Goal: Task Accomplishment & Management: Manage account settings

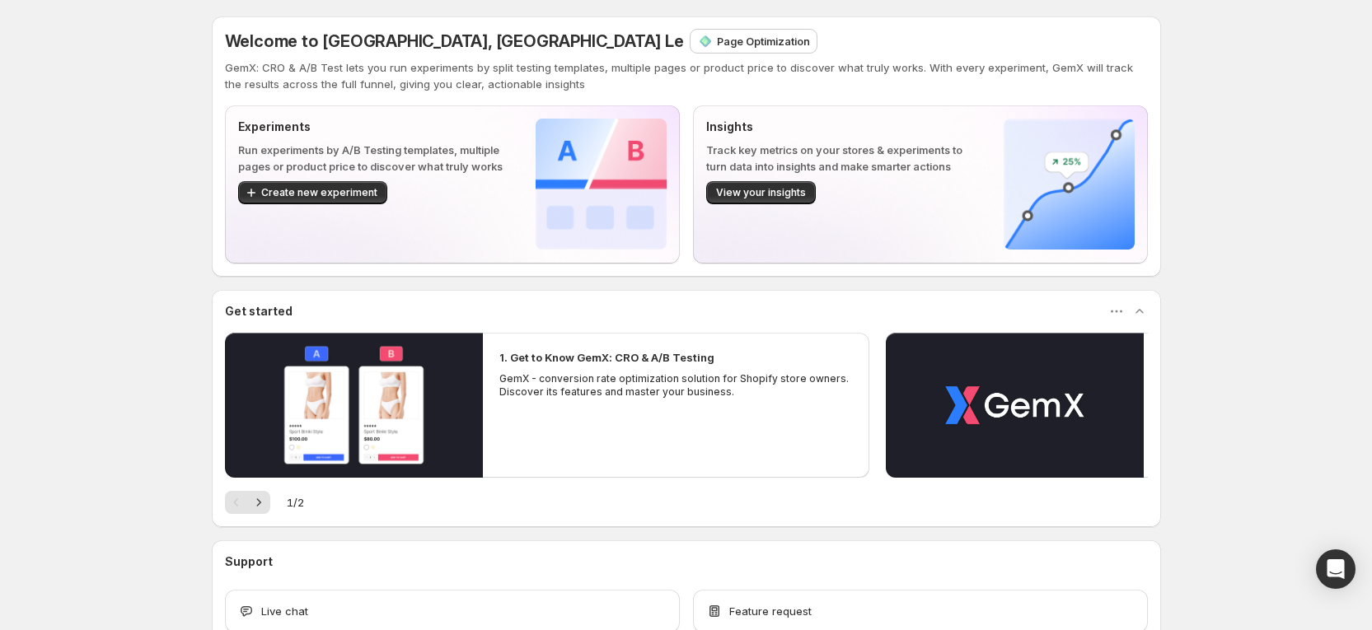
click at [717, 39] on p "Page Optimization" at bounding box center [763, 41] width 93 height 16
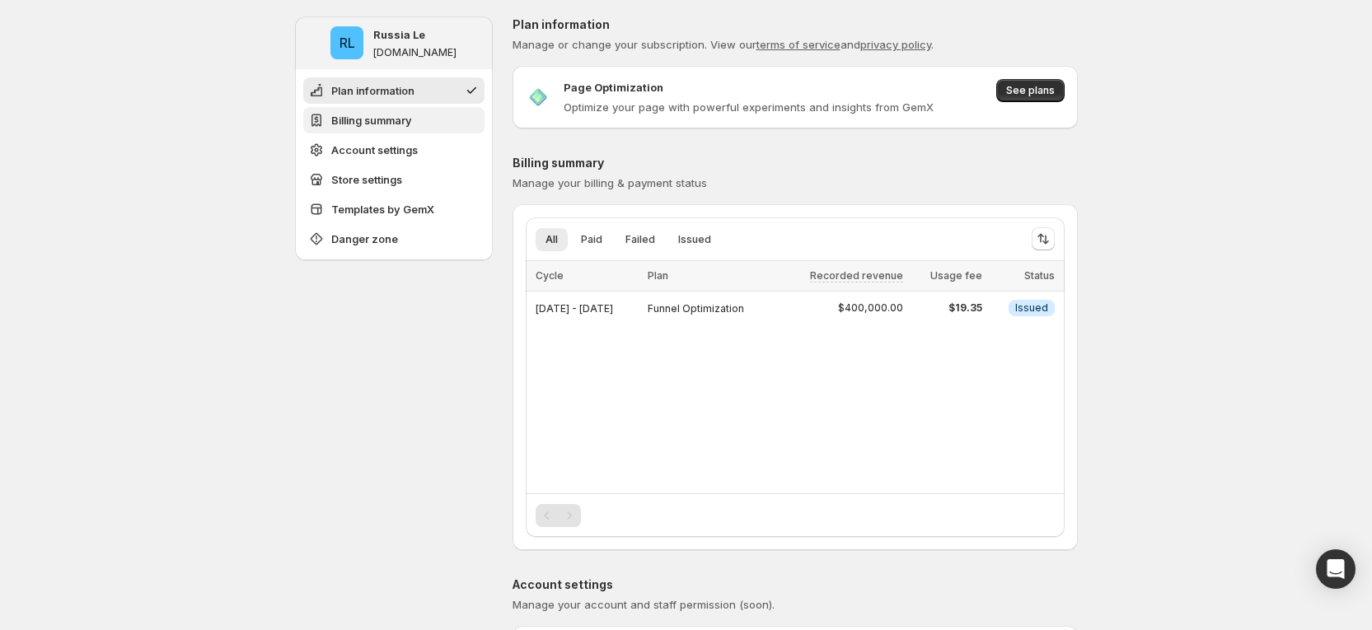
click at [439, 120] on button "Billing summary" at bounding box center [393, 120] width 181 height 26
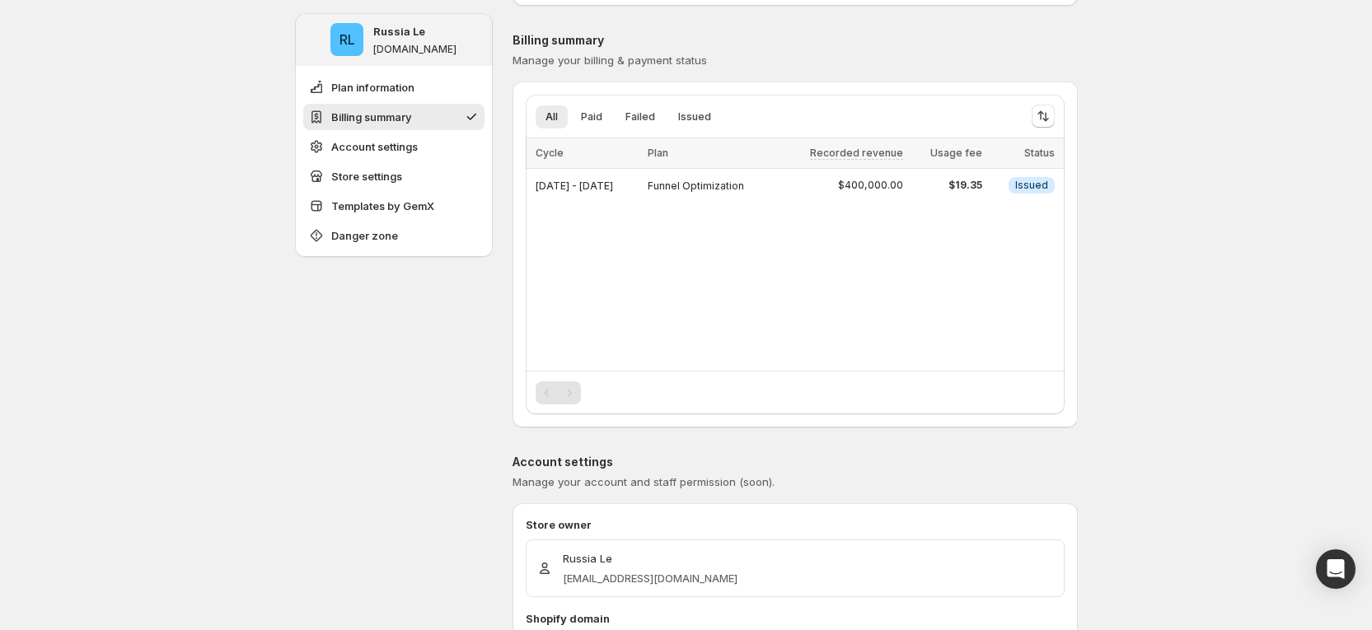
scroll to position [138, 0]
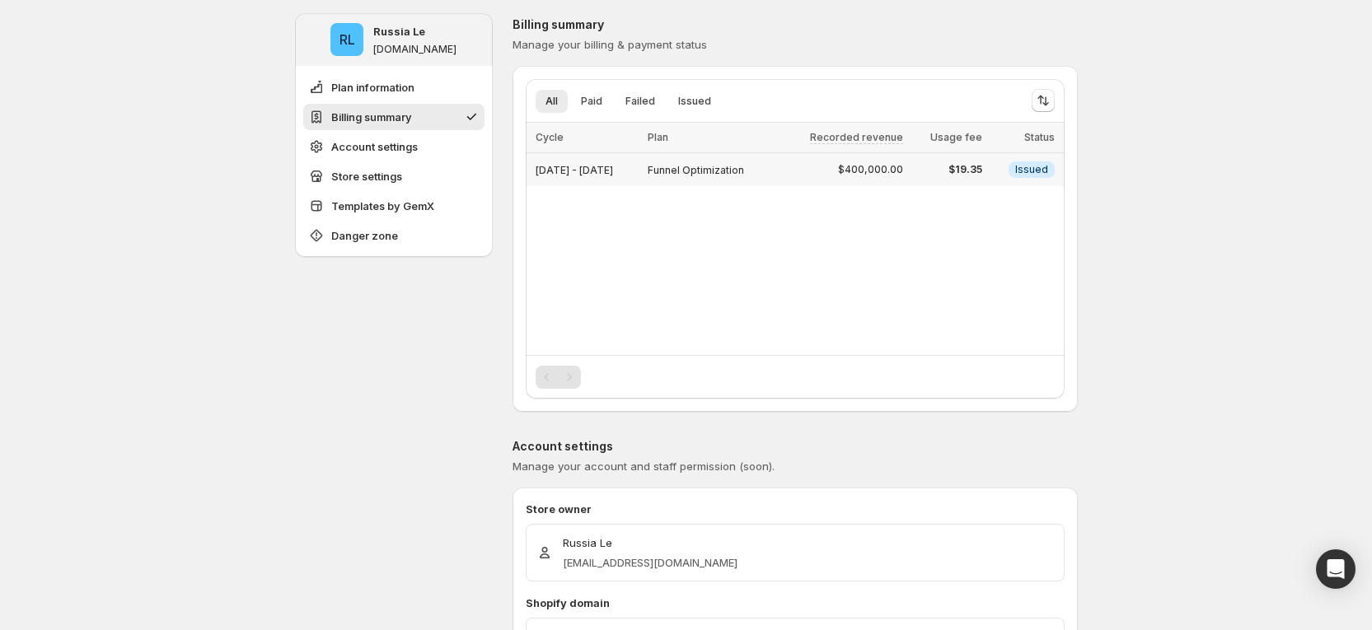
click at [859, 168] on div "$400,000.00" at bounding box center [843, 169] width 121 height 13
click at [888, 160] on div "$400,000.00" at bounding box center [843, 170] width 121 height 20
click at [889, 174] on span "$400,000.00" at bounding box center [870, 169] width 65 height 13
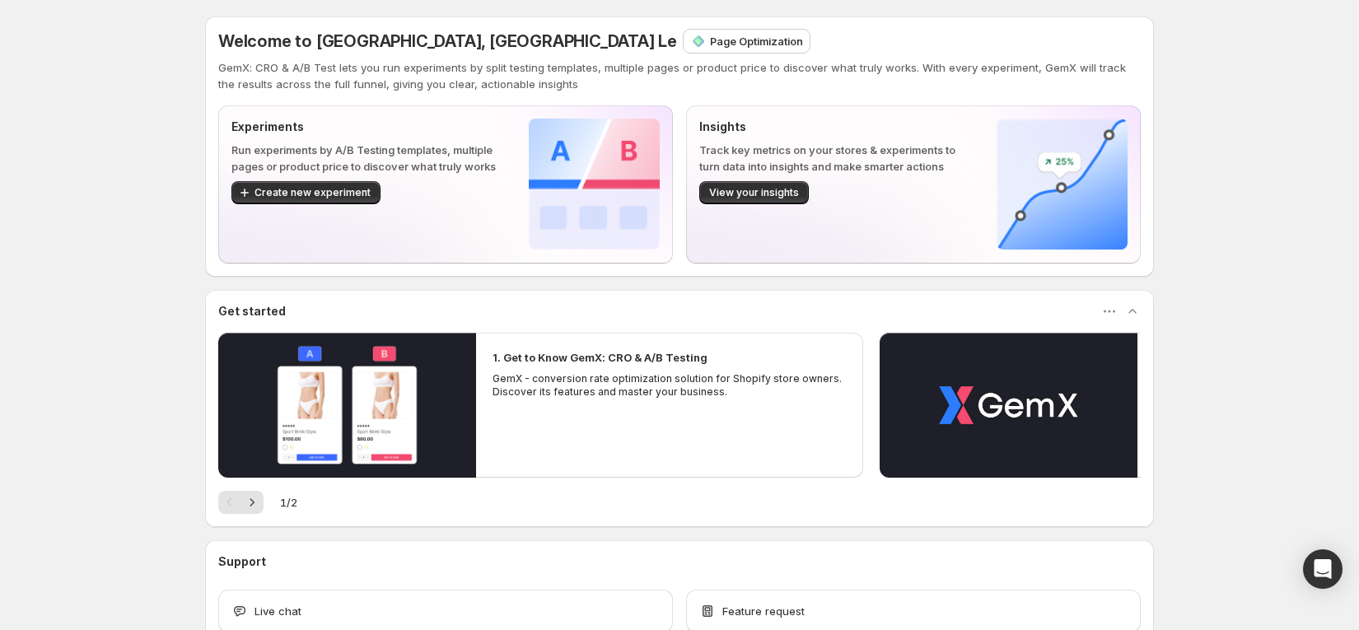
click at [684, 52] on div "Page Optimization" at bounding box center [747, 41] width 126 height 23
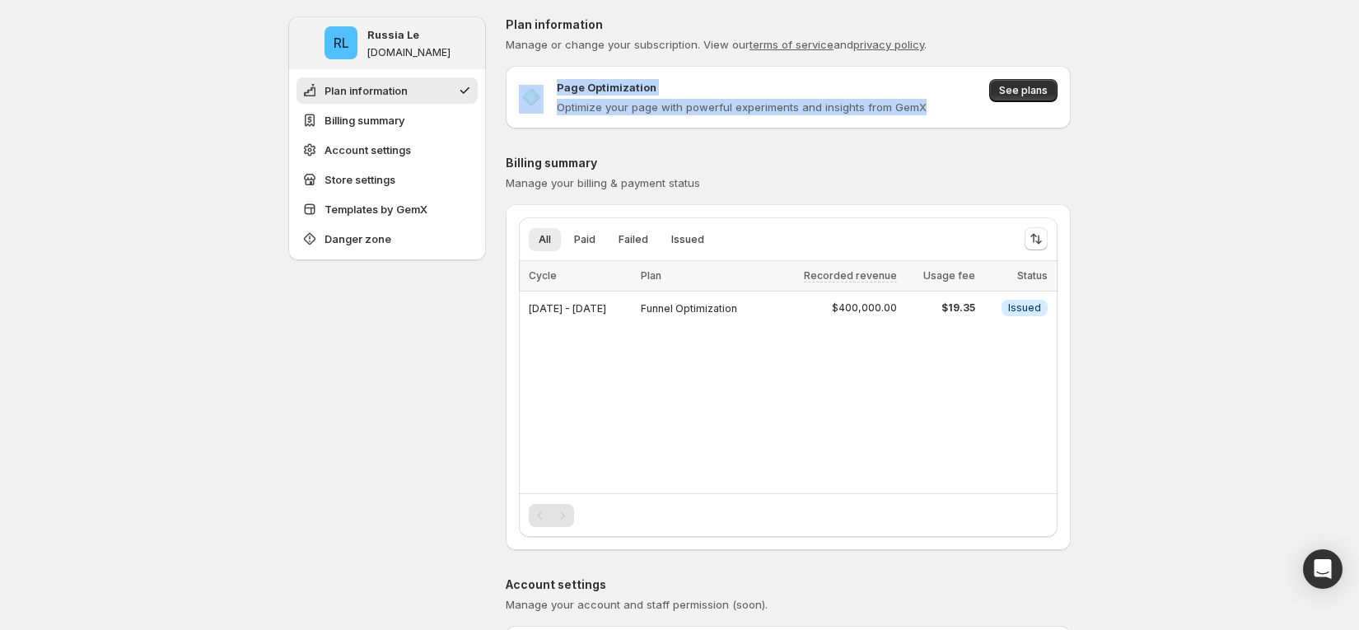
drag, startPoint x: 544, startPoint y: 135, endPoint x: 949, endPoint y: 141, distance: 405.4
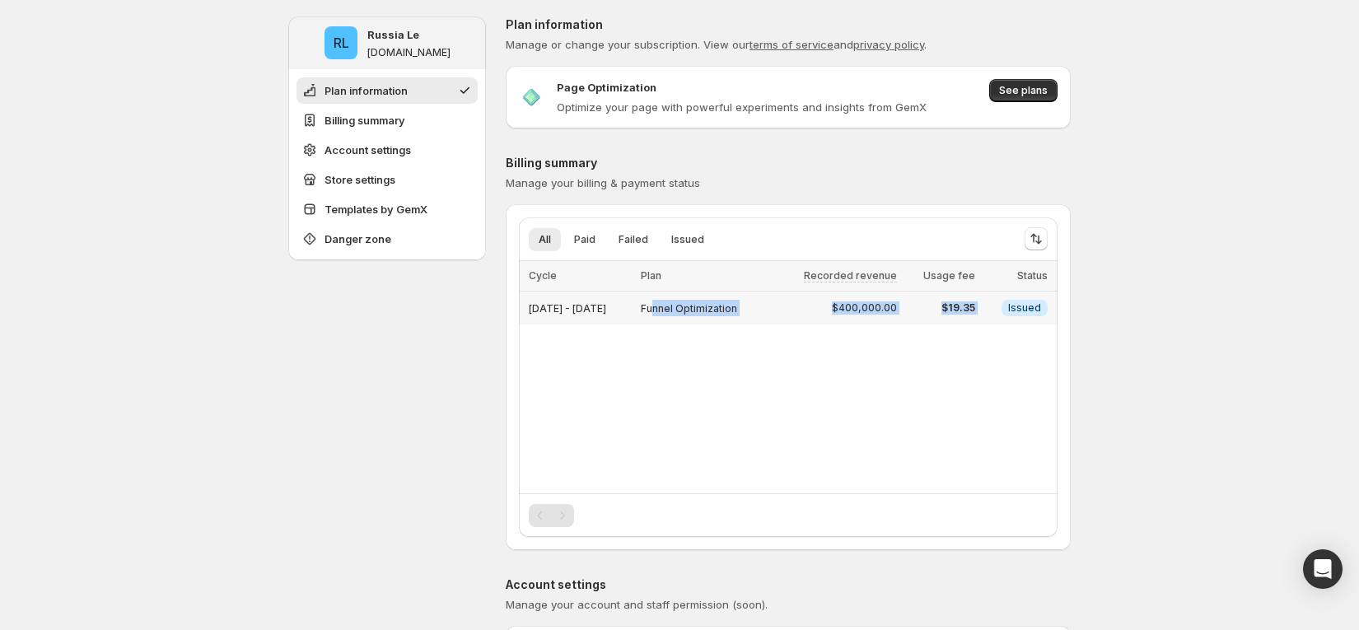
drag, startPoint x: 711, startPoint y: 311, endPoint x: 996, endPoint y: 319, distance: 285.2
click at [996, 319] on tr "Oct 10, 2025 - Oct 13, 2025 Funnel Optimization $400,000.00 $19.35 Info Issued" at bounding box center [788, 309] width 539 height 34
click at [967, 363] on div "Loading items… Loading items… Cycle Plan Recorded revenue Usage fee Status Sele…" at bounding box center [788, 377] width 539 height 232
click at [1011, 82] on button "See plans" at bounding box center [1024, 90] width 68 height 23
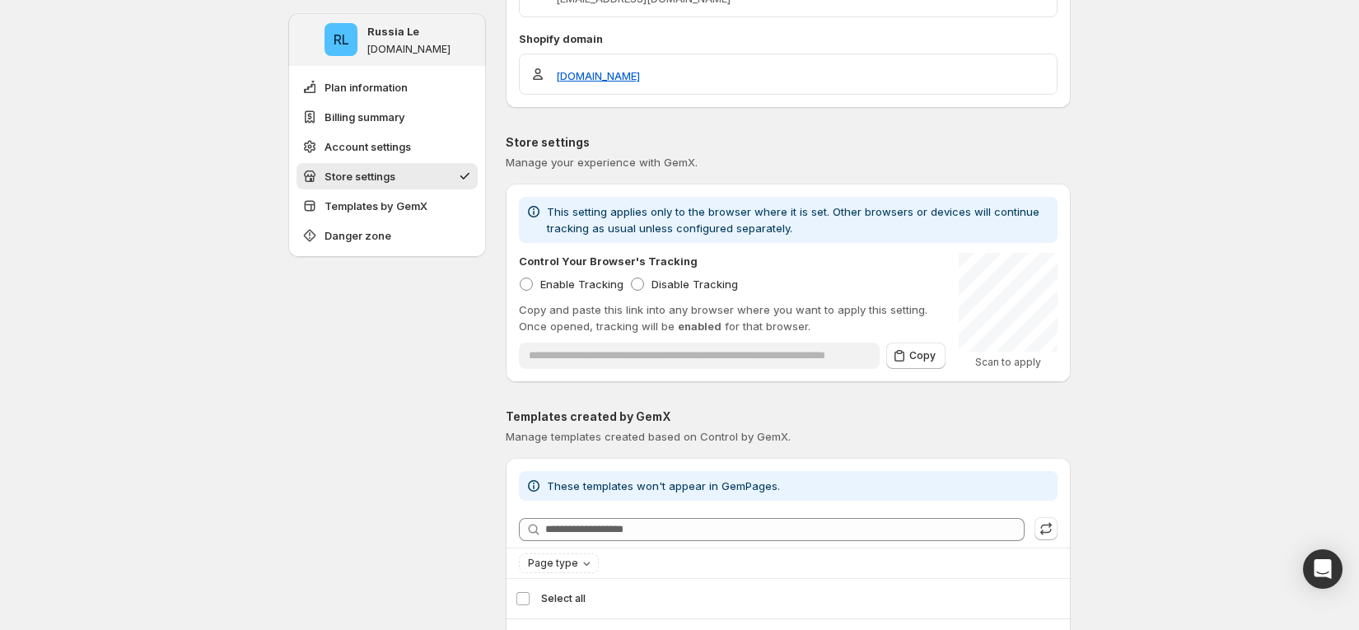
scroll to position [989, 0]
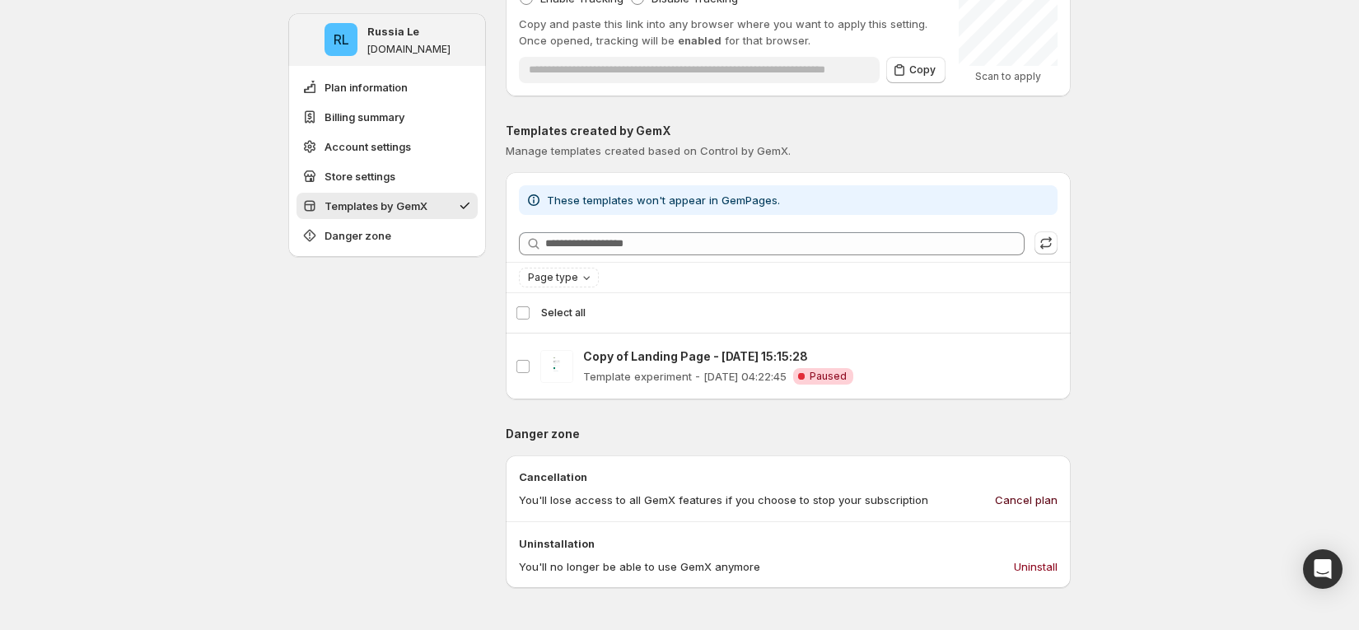
click at [1034, 504] on span "Cancel plan" at bounding box center [1026, 500] width 63 height 16
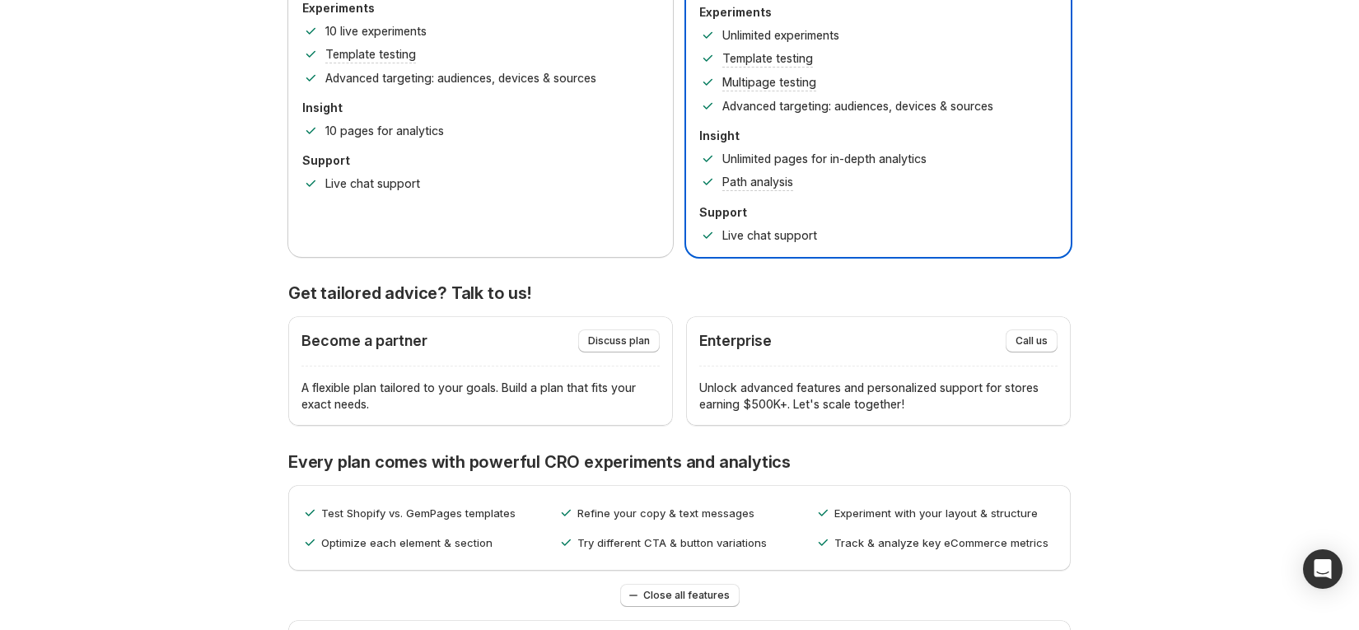
scroll to position [0, 0]
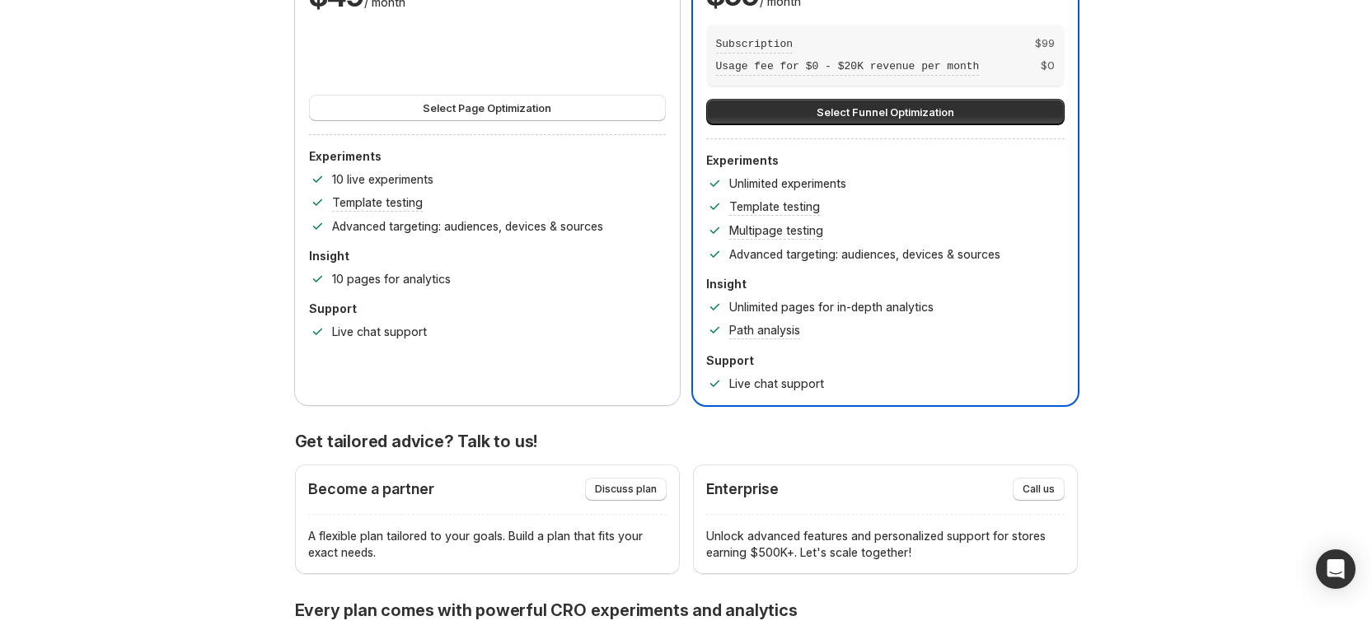
scroll to position [105, 0]
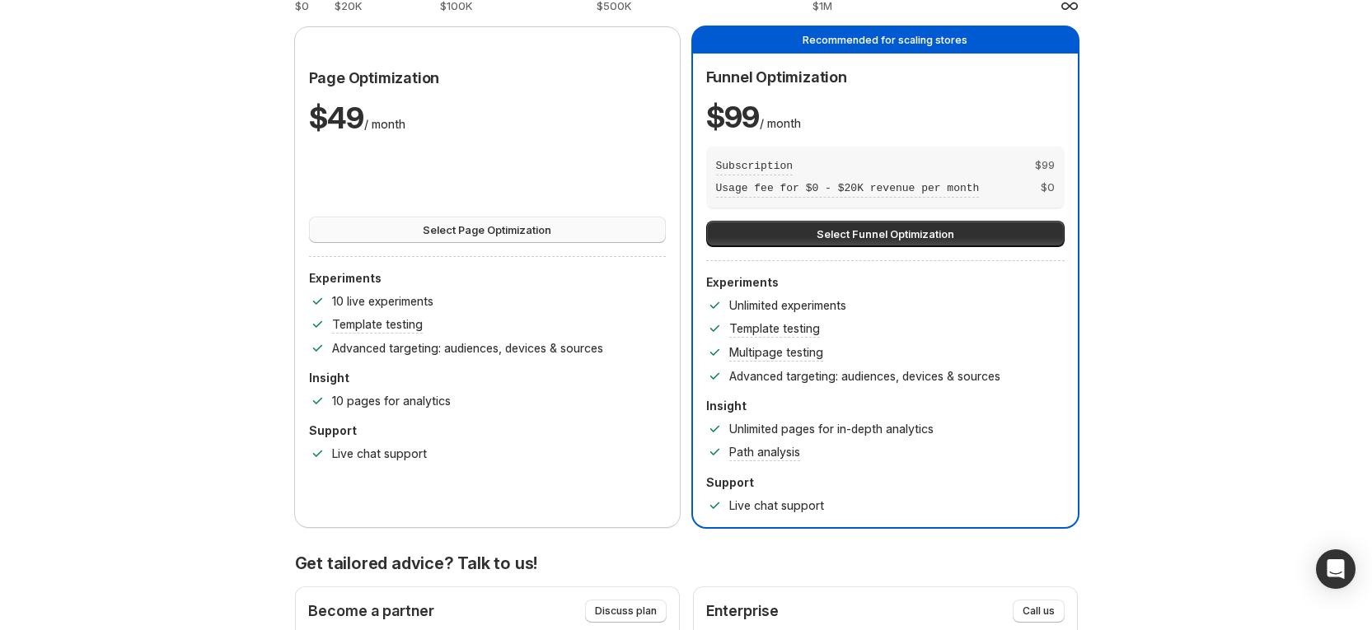
click at [606, 231] on button "Select Page Optimization" at bounding box center [487, 230] width 357 height 26
